Goal: Task Accomplishment & Management: Complete application form

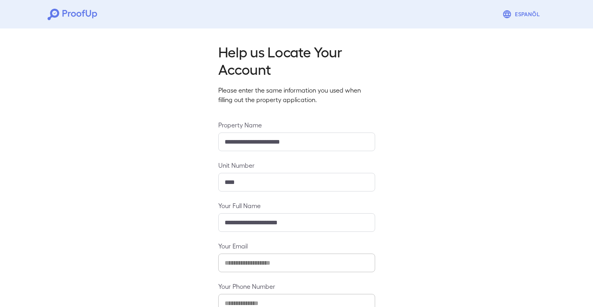
scroll to position [52, 0]
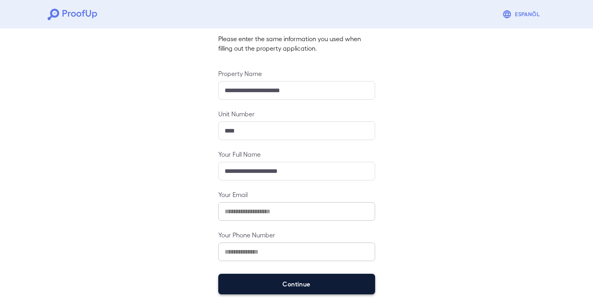
click at [269, 284] on button "Continue" at bounding box center [296, 284] width 157 height 21
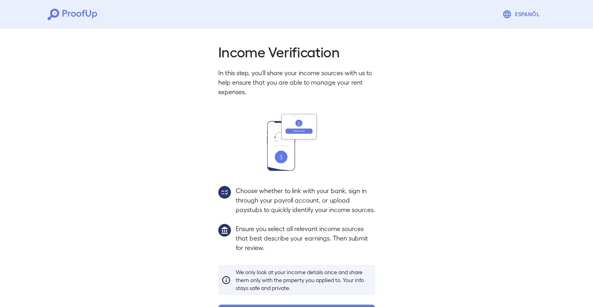
scroll to position [40, 0]
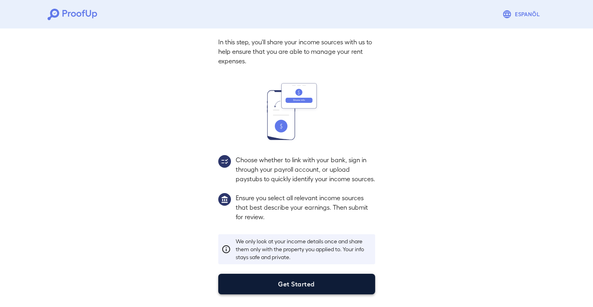
click at [284, 279] on button "Get Started" at bounding box center [296, 284] width 157 height 21
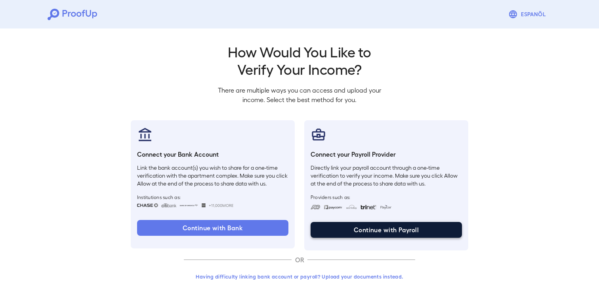
click at [349, 226] on button "Continue with Payroll" at bounding box center [386, 230] width 151 height 16
